Goal: Transaction & Acquisition: Purchase product/service

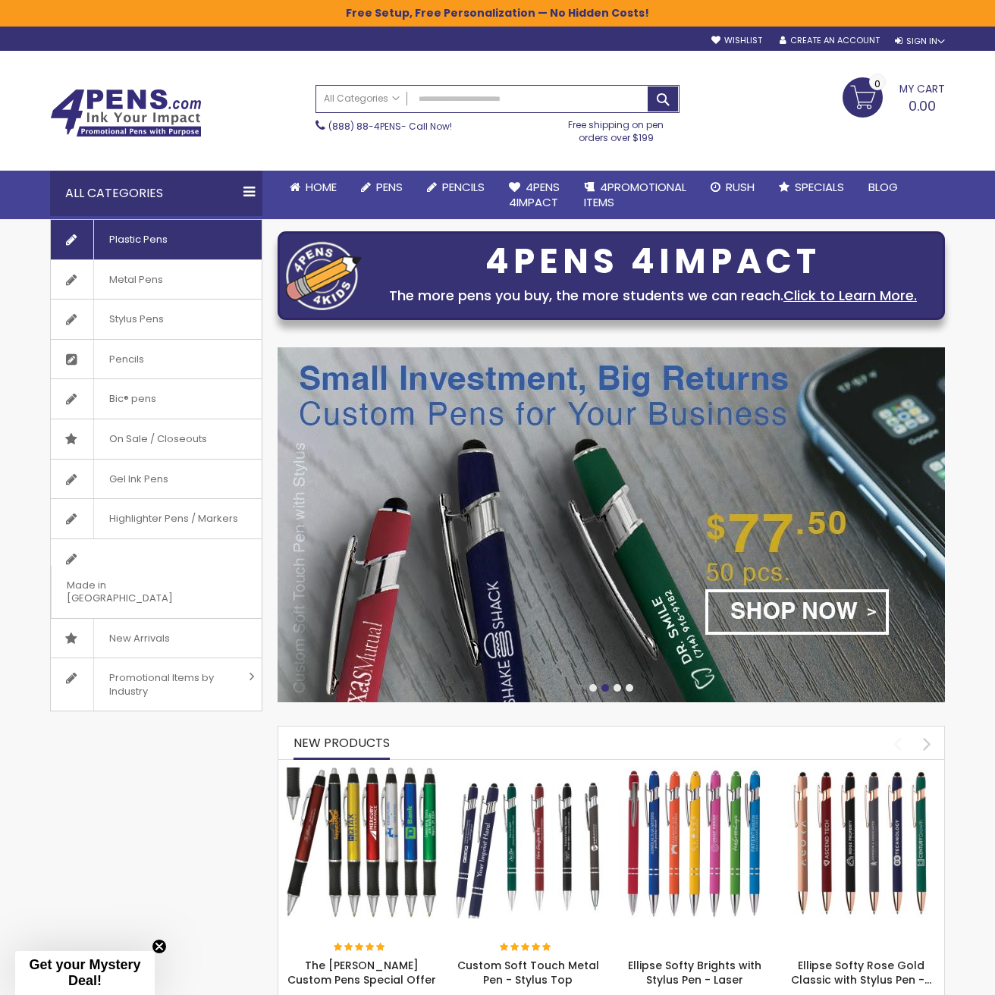
click at [171, 243] on span "Plastic Pens" at bounding box center [137, 239] width 89 height 39
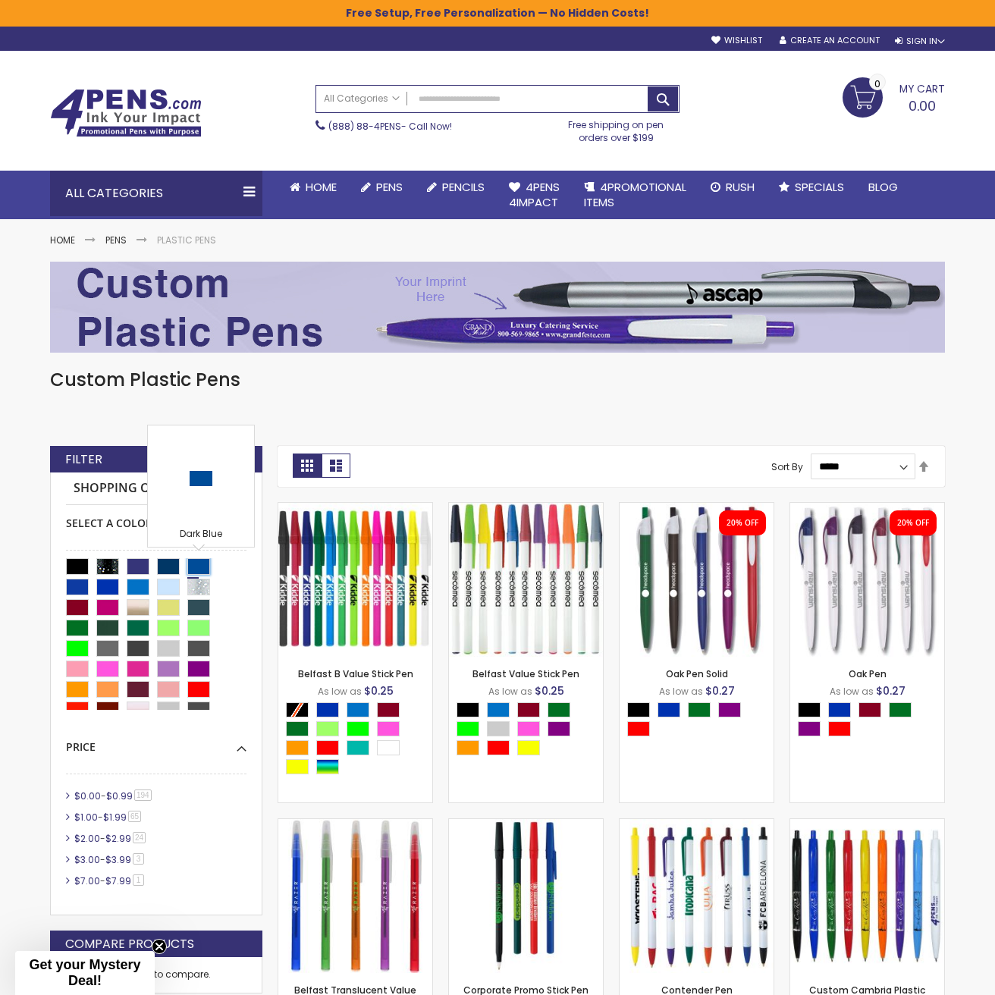
click at [204, 566] on div "Dark Blue" at bounding box center [198, 566] width 23 height 17
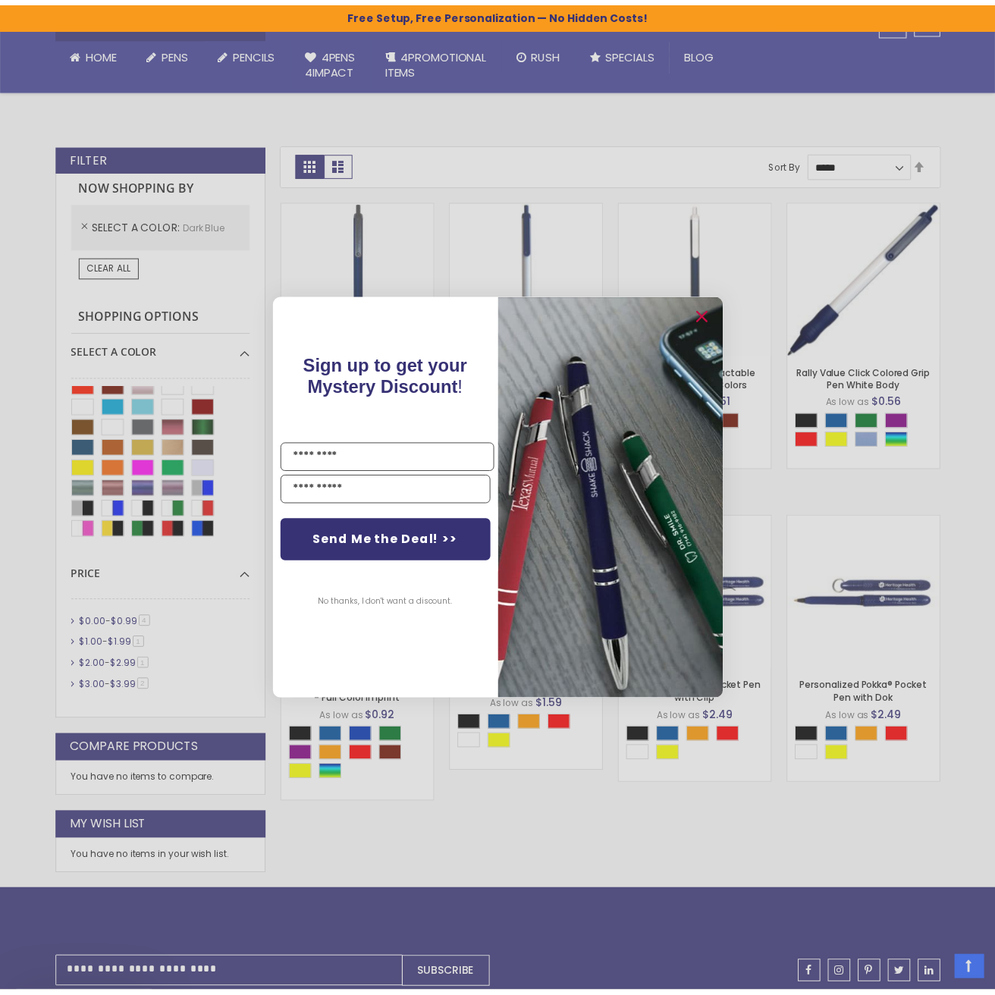
scroll to position [303, 0]
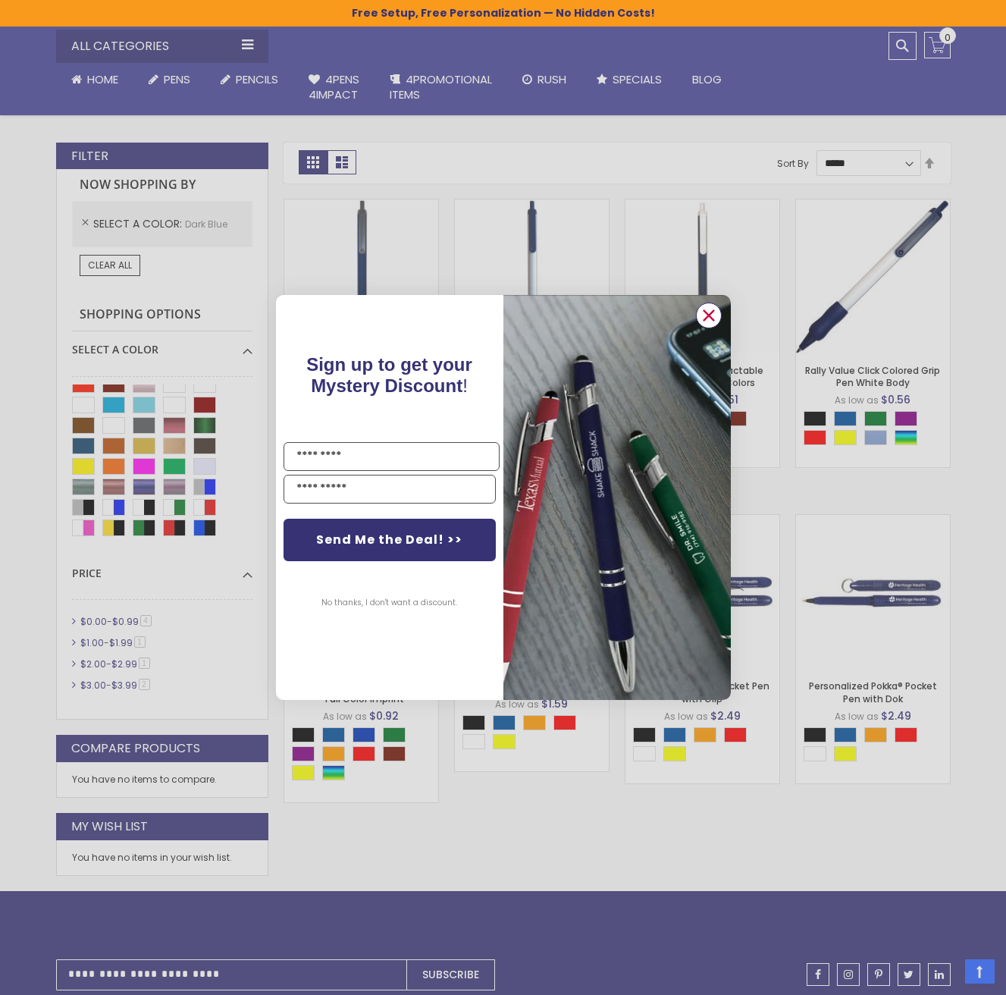
click at [709, 319] on circle "Close dialog" at bounding box center [708, 315] width 23 height 23
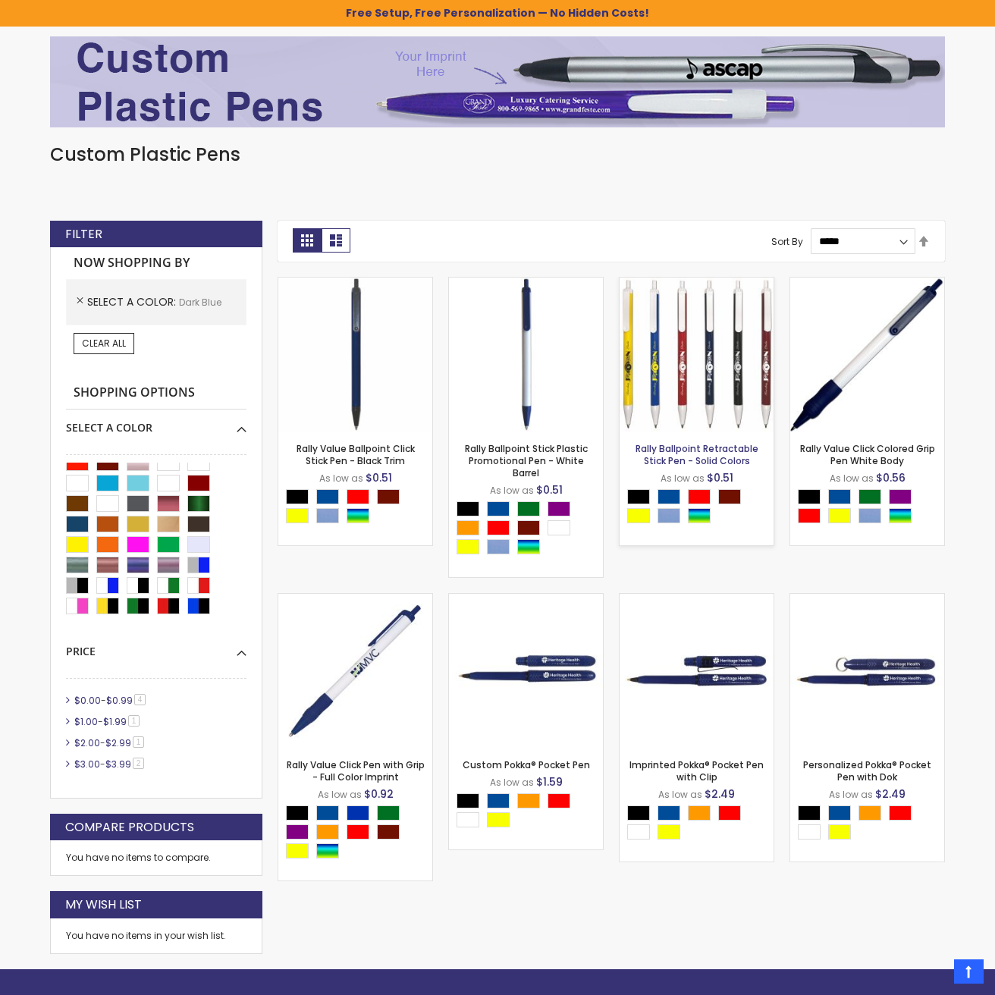
scroll to position [228, 0]
